Goal: Communication & Community: Share content

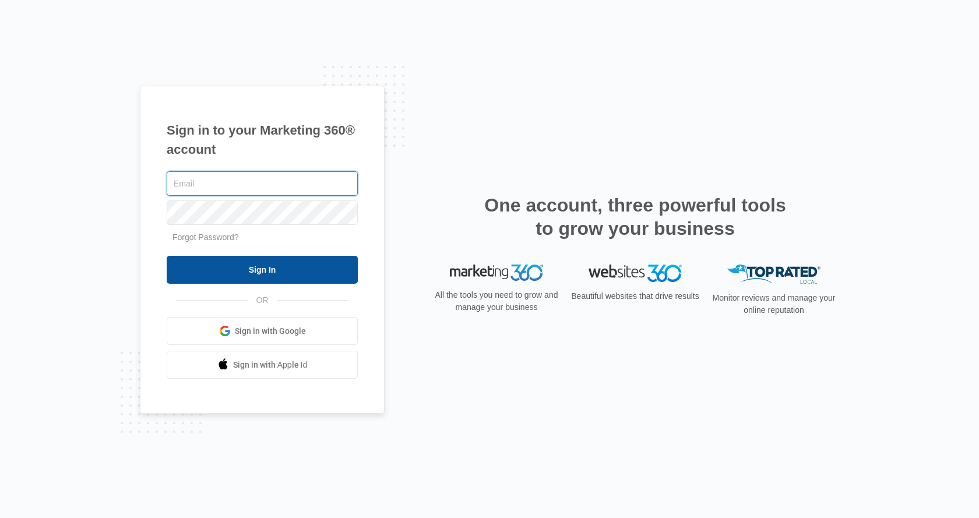
type input "[EMAIL_ADDRESS][DOMAIN_NAME]"
click at [318, 275] on input "Sign In" at bounding box center [262, 270] width 191 height 28
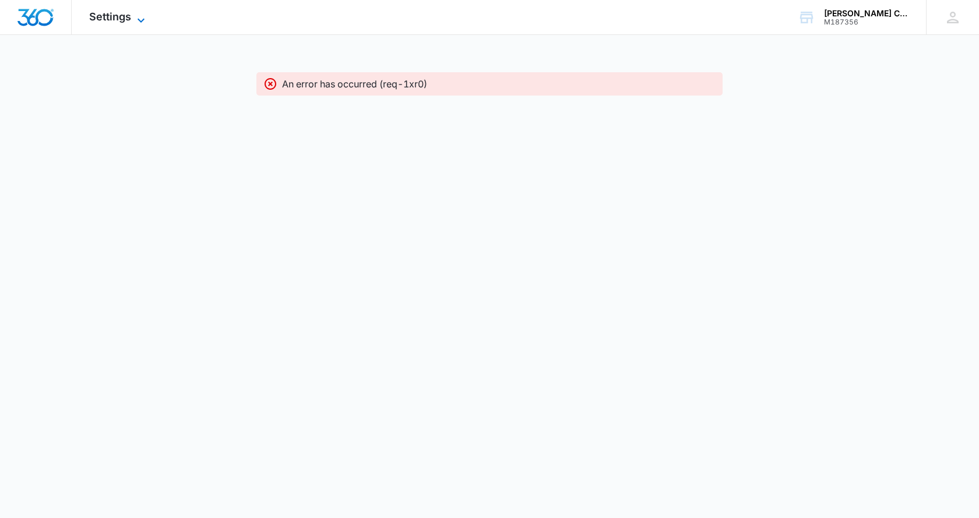
click at [139, 17] on icon at bounding box center [141, 20] width 14 height 14
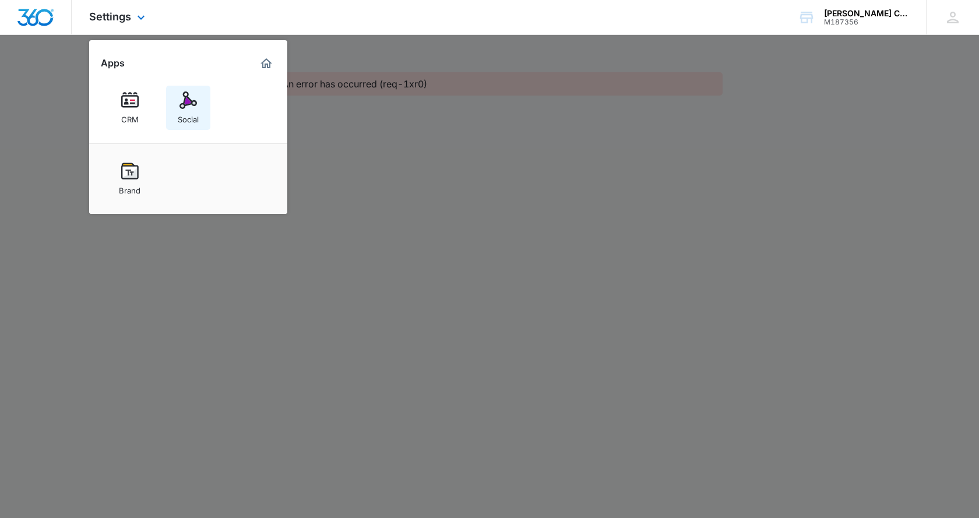
click at [194, 97] on img at bounding box center [188, 100] width 17 height 17
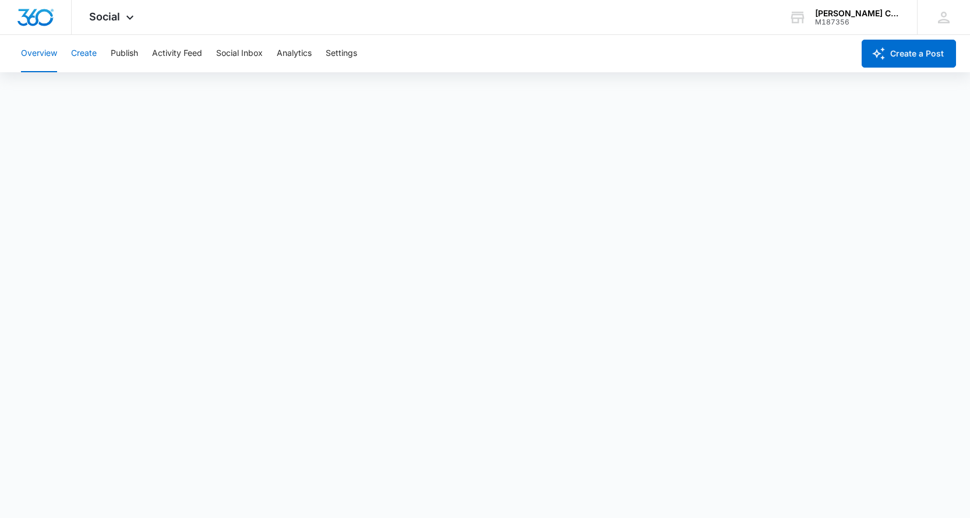
click at [73, 52] on button "Create" at bounding box center [84, 53] width 26 height 37
